Goal: Task Accomplishment & Management: Use online tool/utility

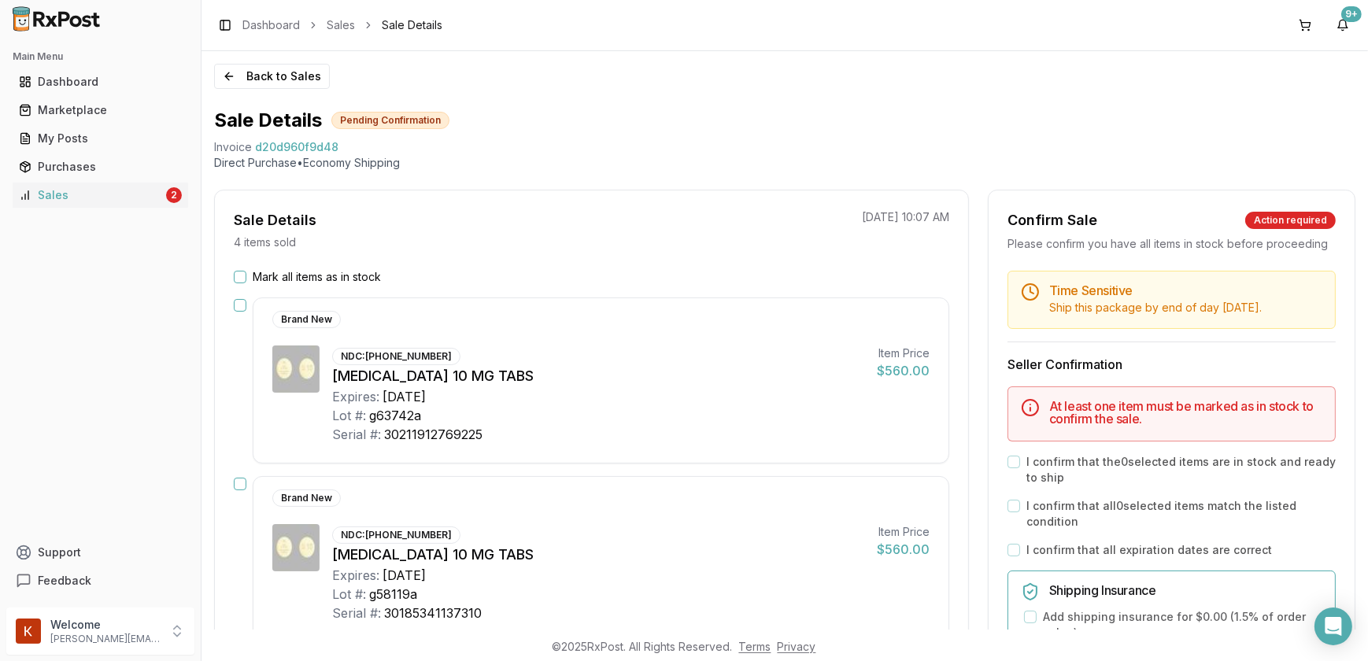
click at [234, 280] on button "Mark all items as in stock" at bounding box center [240, 277] width 13 height 13
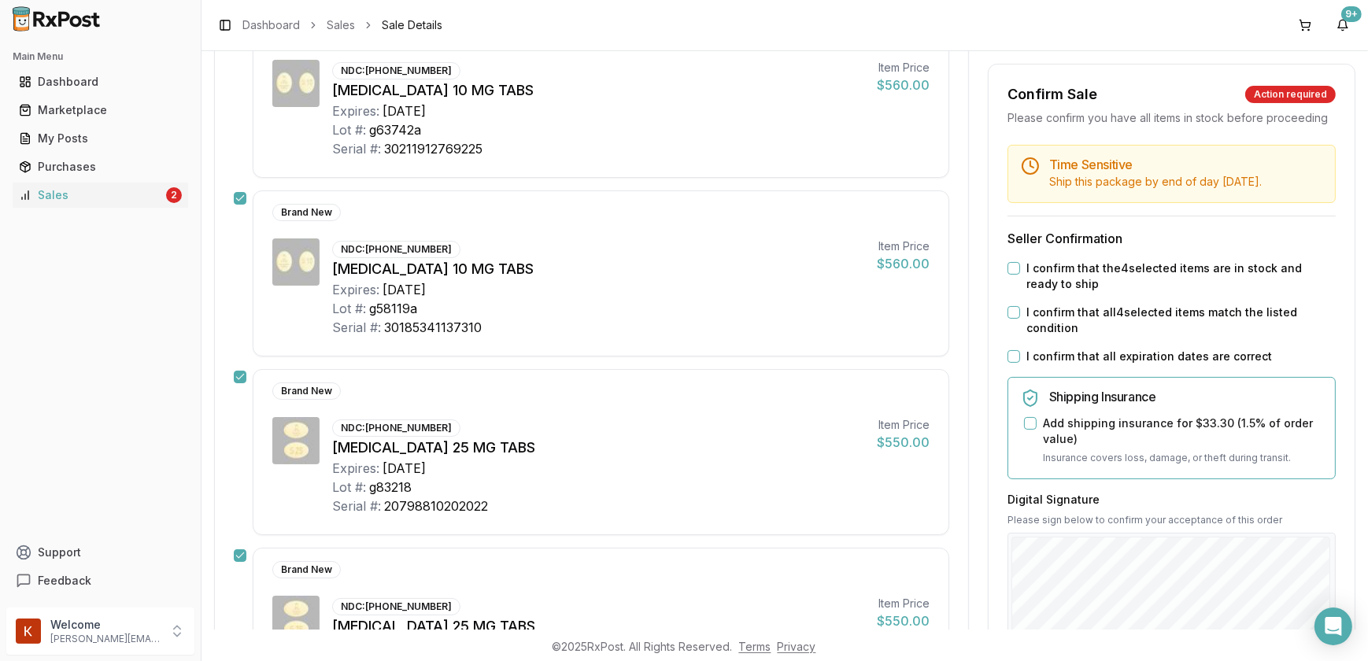
scroll to position [501, 0]
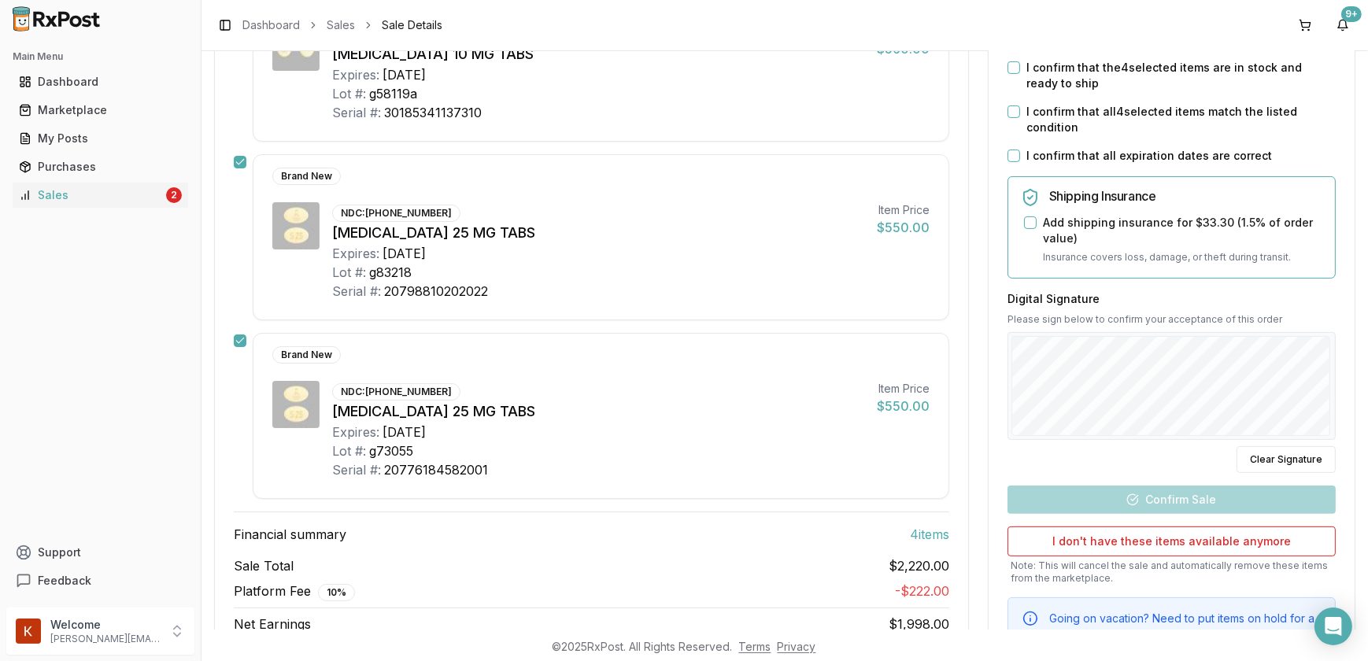
click at [1016, 63] on button "I confirm that the 4 selected items are in stock and ready to ship" at bounding box center [1014, 67] width 13 height 13
click at [1013, 108] on button "I confirm that all 4 selected items match the listed condition" at bounding box center [1014, 111] width 13 height 13
click at [1013, 150] on button "I confirm that all expiration dates are correct" at bounding box center [1014, 156] width 13 height 13
click at [1025, 216] on button "Add shipping insurance for $33.30 ( 1.5 % of order value)" at bounding box center [1030, 222] width 13 height 13
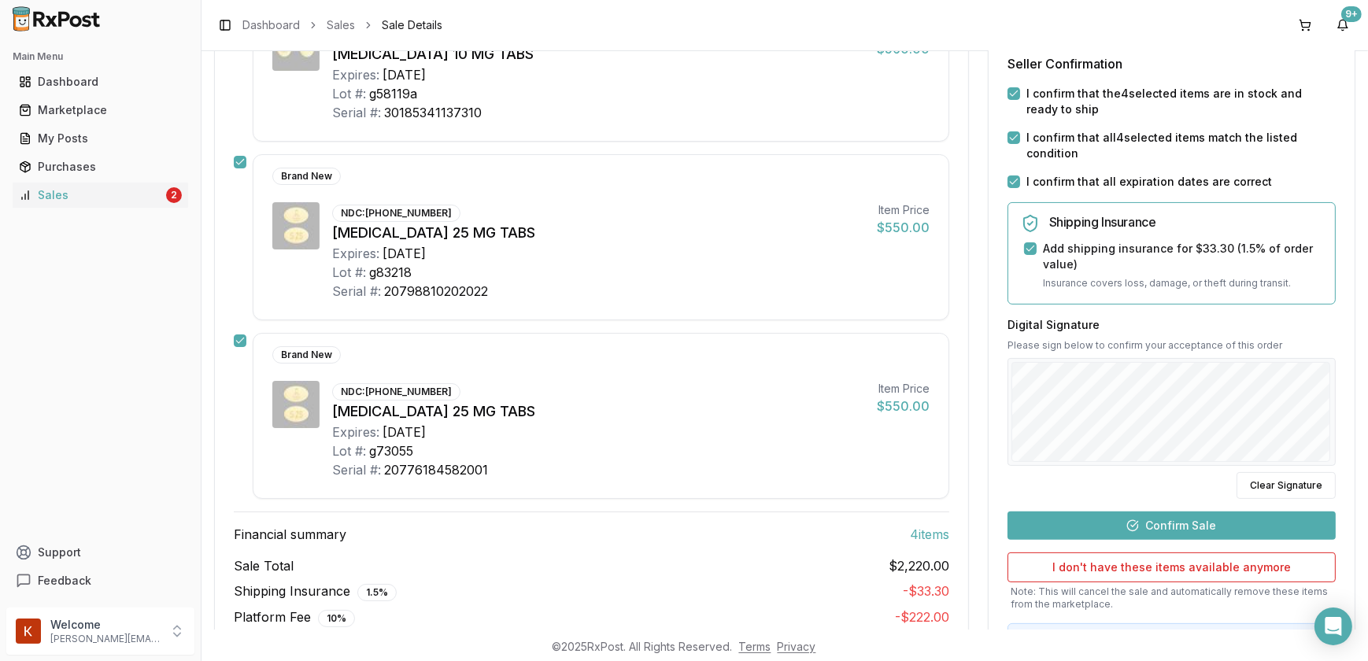
click at [1055, 358] on div "Digital Signature Please sign below to confirm your acceptance of this order Cl…" at bounding box center [1172, 407] width 328 height 183
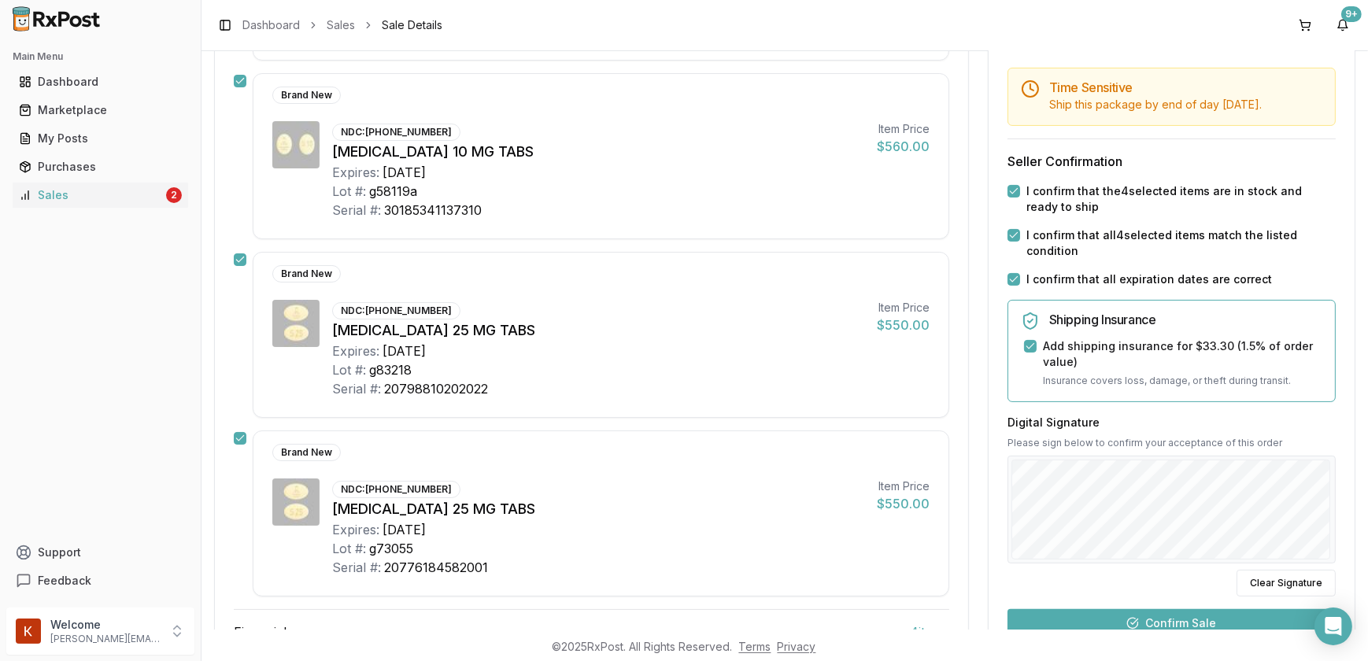
scroll to position [429, 0]
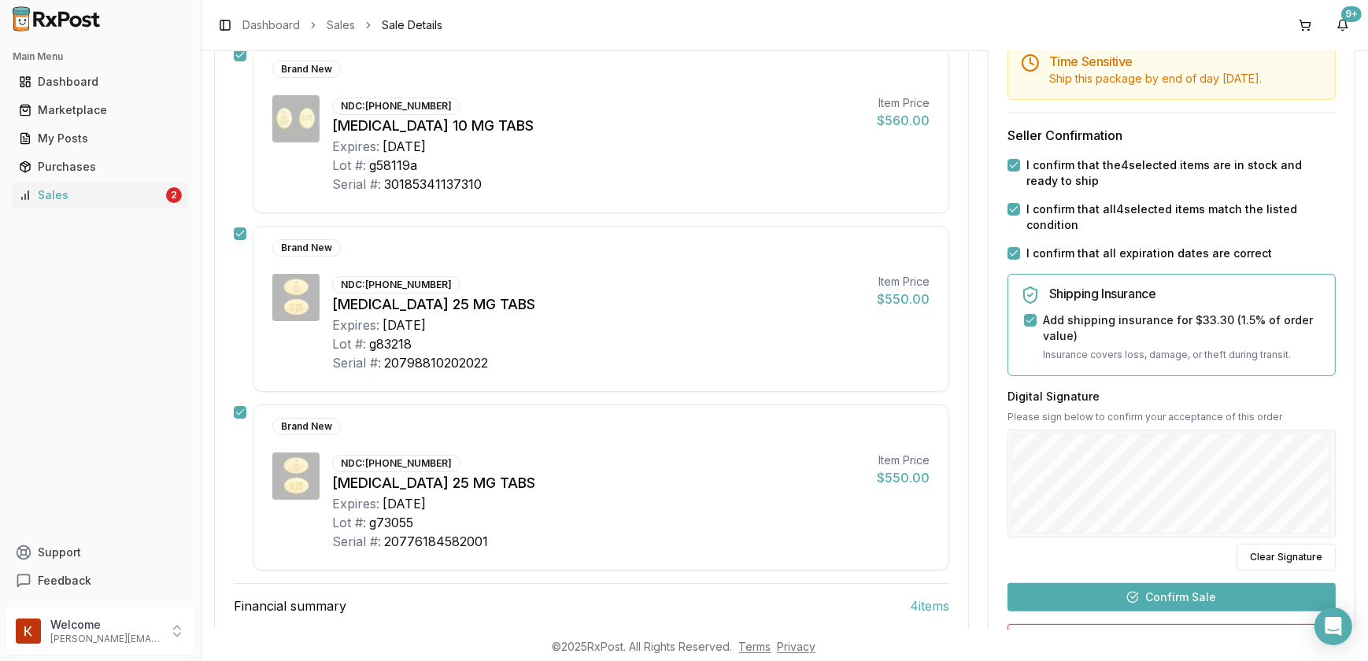
click at [1133, 592] on button "Confirm Sale" at bounding box center [1172, 597] width 328 height 28
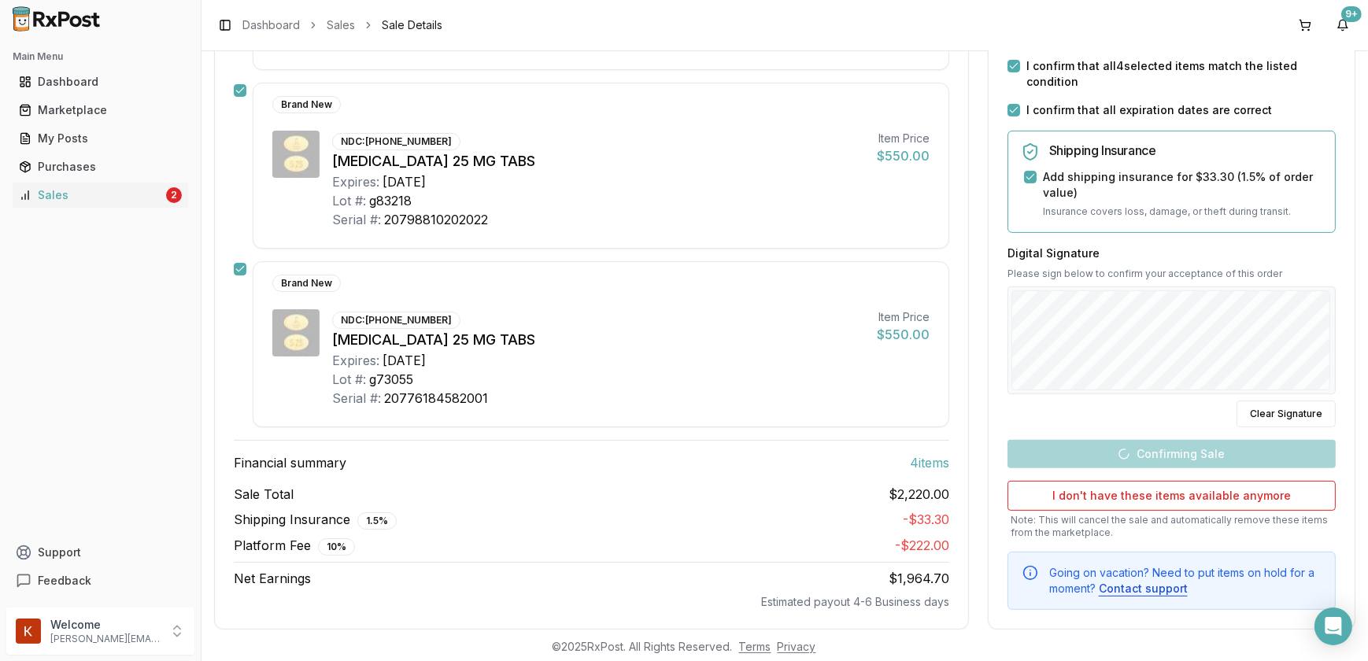
scroll to position [564, 0]
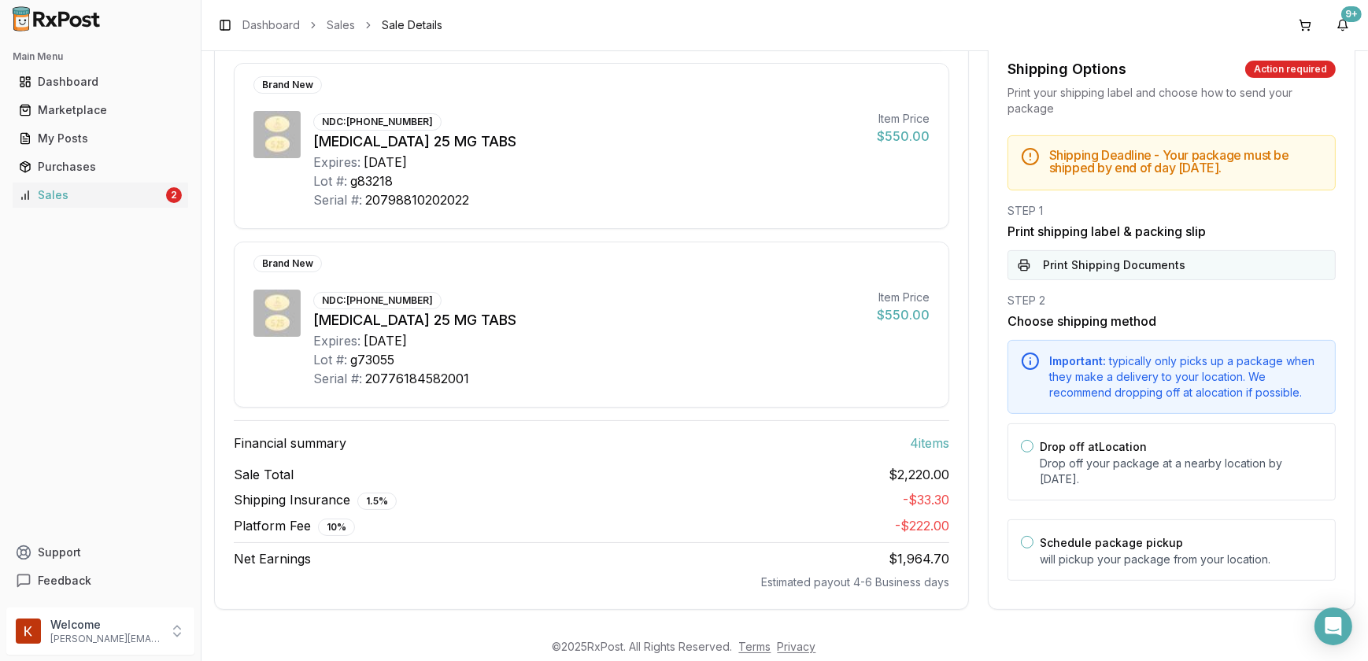
click at [1115, 272] on button "Print Shipping Documents" at bounding box center [1172, 265] width 328 height 30
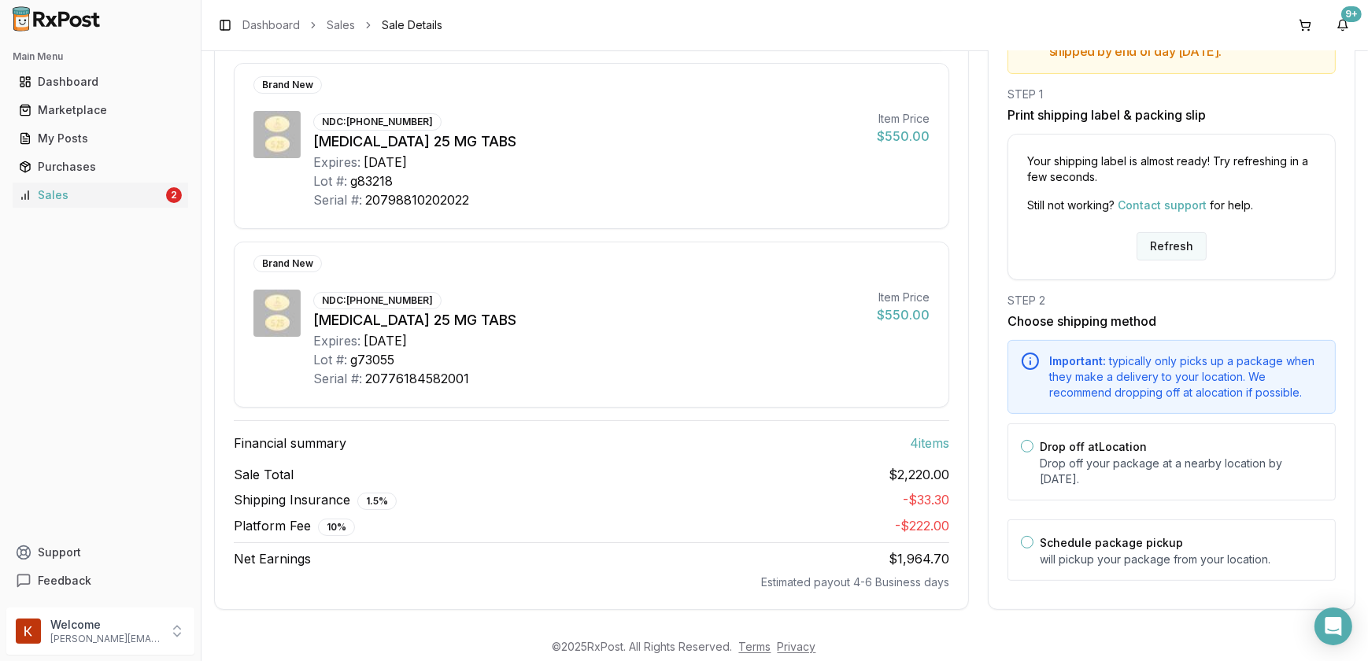
click at [1171, 252] on button "Refresh" at bounding box center [1172, 246] width 70 height 28
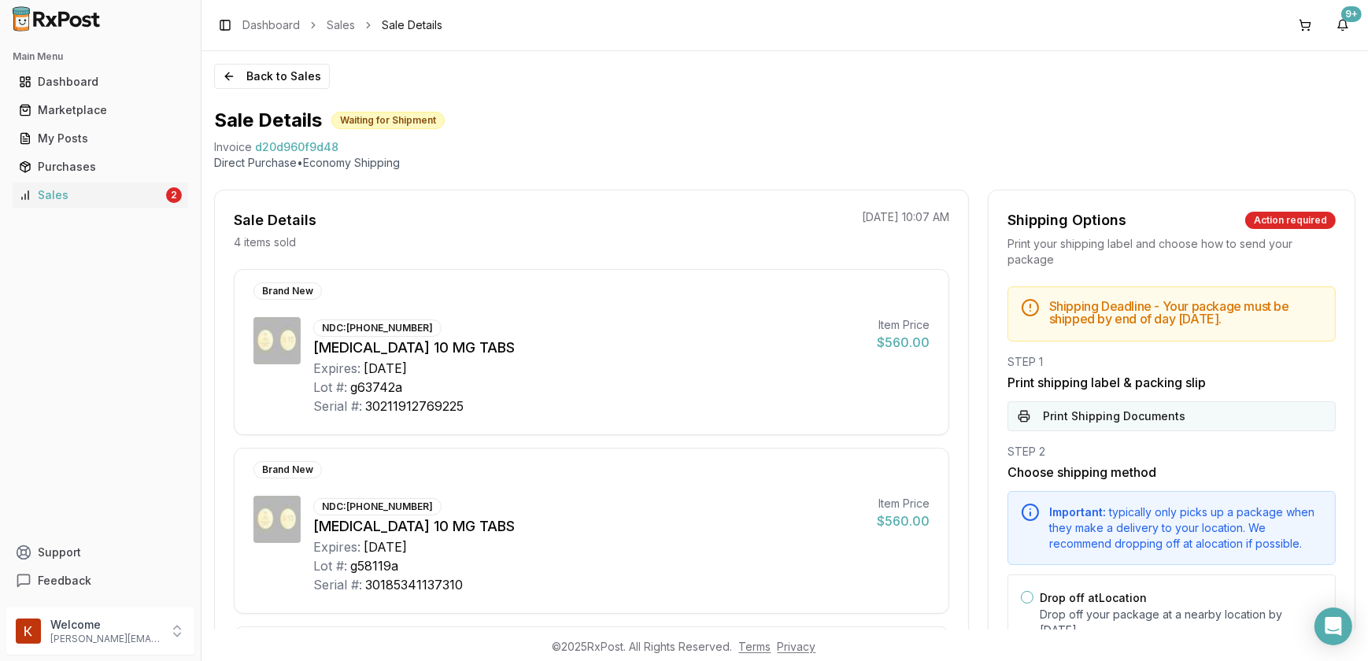
click at [1168, 409] on button "Print Shipping Documents" at bounding box center [1172, 416] width 328 height 30
click at [92, 81] on div "Dashboard" at bounding box center [100, 82] width 163 height 16
